Goal: Task Accomplishment & Management: Use online tool/utility

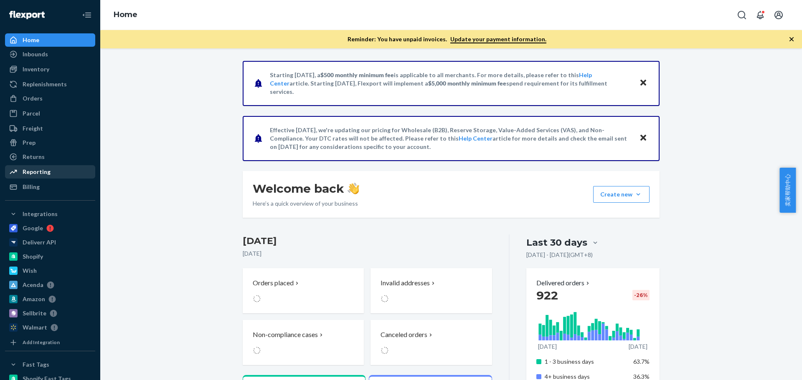
click at [34, 174] on div "Reporting" at bounding box center [37, 172] width 28 height 8
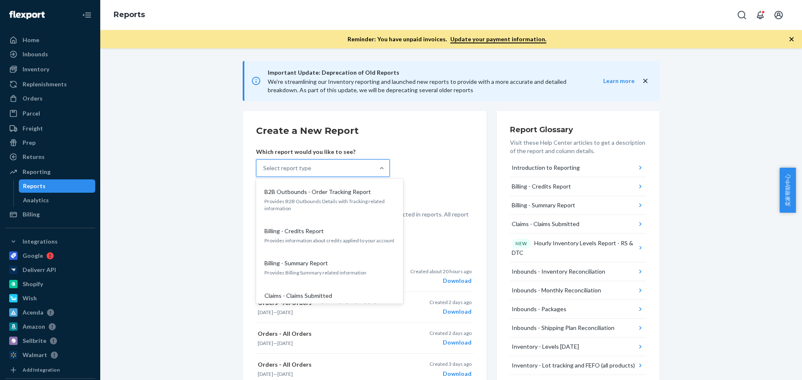
click at [306, 169] on div "Select report type" at bounding box center [315, 168] width 118 height 17
click at [264, 169] on input "option B2B Outbounds - Order Tracking Report focused, 1 of 32. 32 results avail…" at bounding box center [263, 168] width 1 height 8
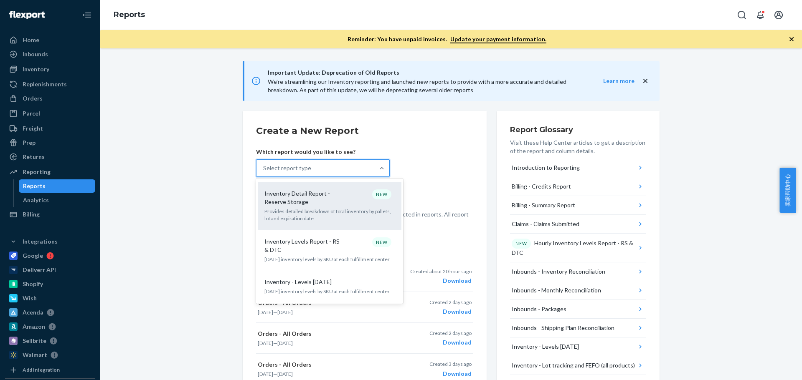
scroll to position [584, 0]
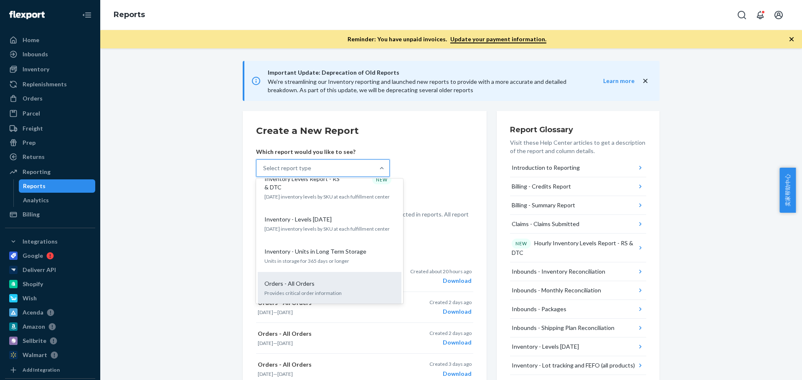
click at [301, 280] on p "Orders - All Orders" at bounding box center [289, 284] width 50 height 8
click at [264, 172] on input "option Orders - All Orders focused, 18 of 32. 32 results available. Use Up and …" at bounding box center [263, 168] width 1 height 8
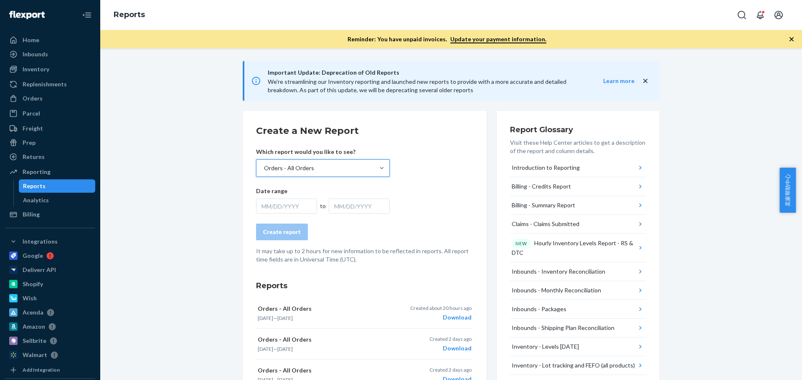
click at [292, 210] on div "MM/DD/YYYY" at bounding box center [286, 206] width 61 height 15
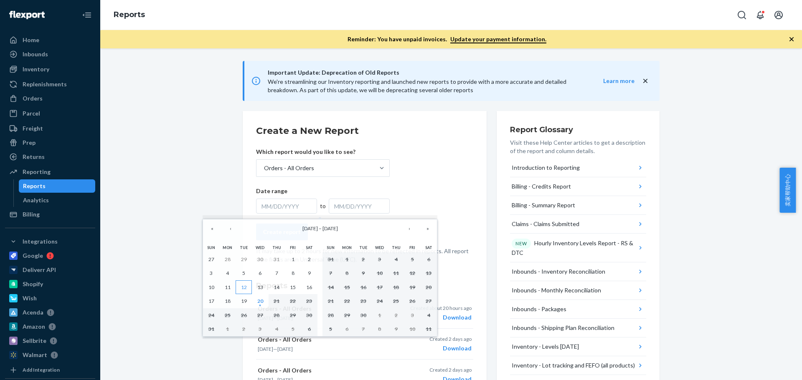
click at [245, 287] on abbr "12" at bounding box center [244, 287] width 6 height 6
click at [258, 300] on abbr "20" at bounding box center [260, 301] width 6 height 6
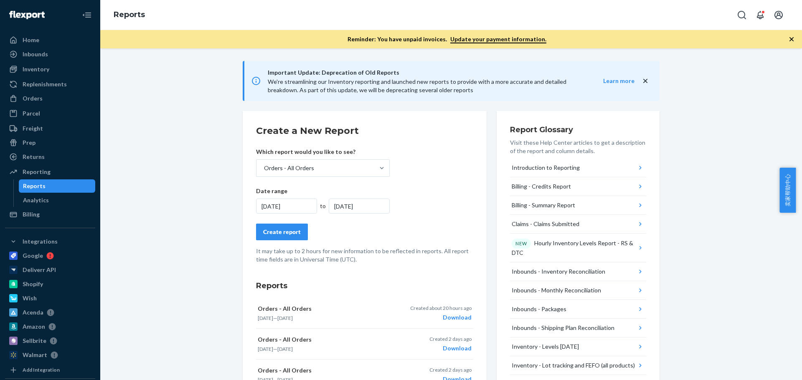
click at [259, 234] on button "Create report" at bounding box center [282, 232] width 52 height 17
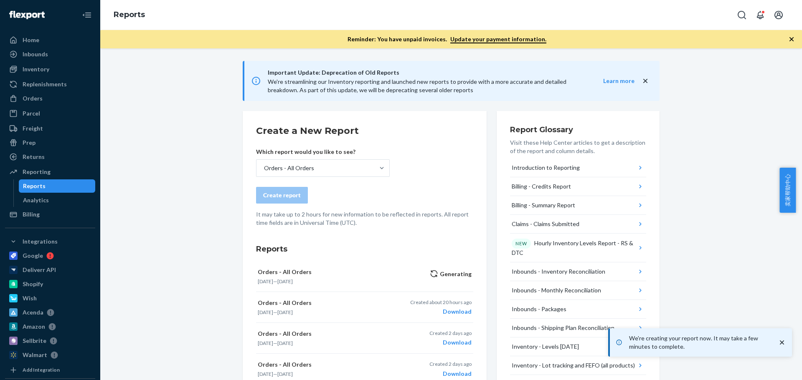
click at [780, 345] on icon "close toast" at bounding box center [781, 343] width 8 height 8
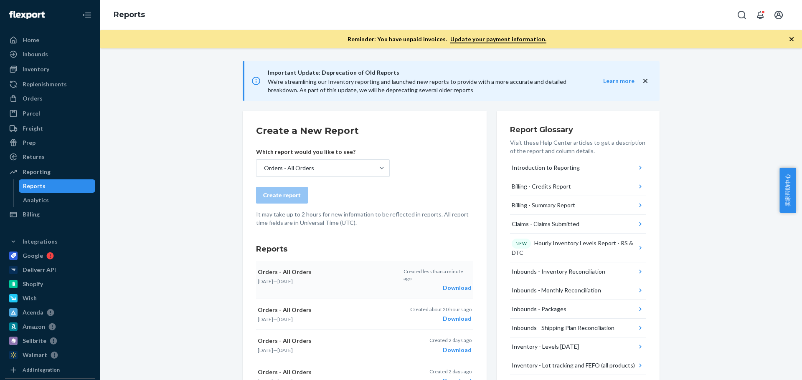
click at [459, 286] on button "Orders - All Orders [DATE] — [DATE] Created less than a minute ago Download" at bounding box center [364, 280] width 217 height 38
